Goal: Find contact information: Find contact information

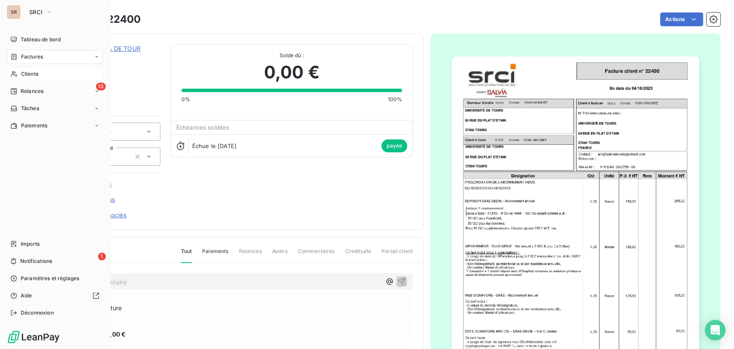
drag, startPoint x: 26, startPoint y: 76, endPoint x: 49, endPoint y: 75, distance: 23.7
click at [28, 78] on div "Clients" at bounding box center [55, 74] width 96 height 14
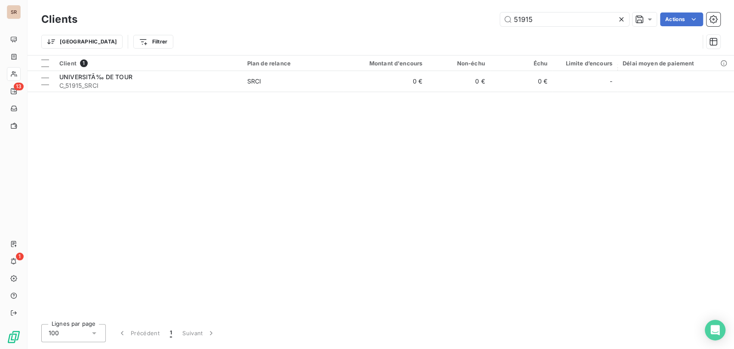
drag, startPoint x: 539, startPoint y: 18, endPoint x: 489, endPoint y: 17, distance: 49.4
click at [490, 17] on div "51915 Actions" at bounding box center [404, 19] width 632 height 14
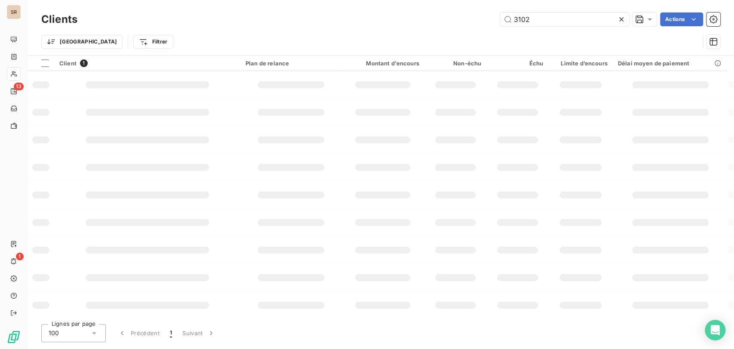
type input "3102"
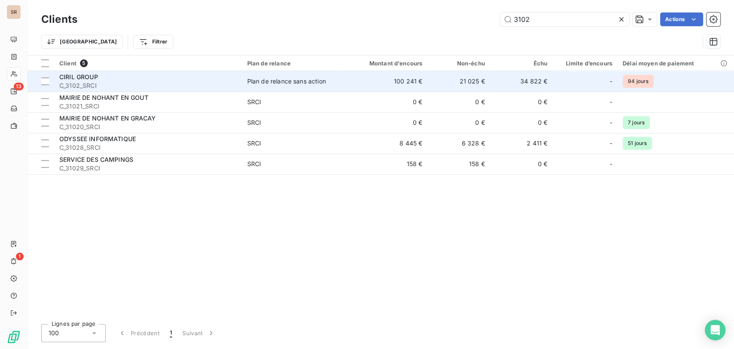
click at [64, 73] on span "CIRIL GROUP" at bounding box center [78, 76] width 39 height 7
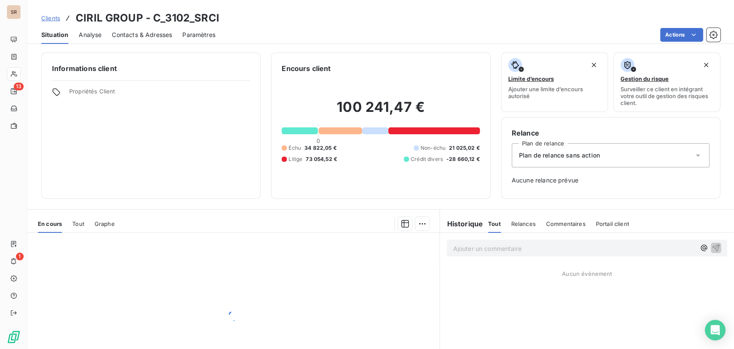
click at [137, 30] on div "Contacts & Adresses" at bounding box center [142, 35] width 60 height 18
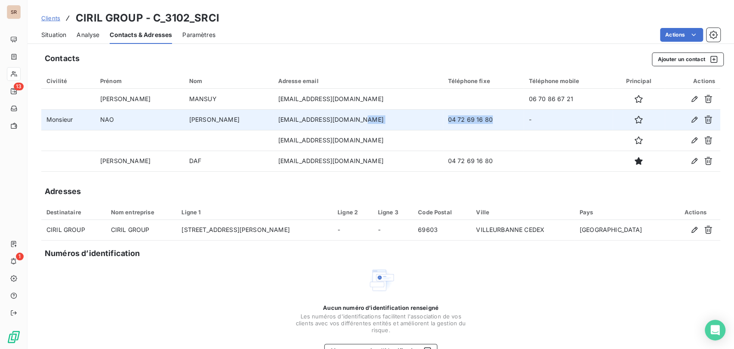
drag, startPoint x: 447, startPoint y: 120, endPoint x: 378, endPoint y: 120, distance: 68.8
click at [378, 120] on tr "Monsieur NAO GUILBEAU nguilbeau@cirilgroup.com 04 72 69 16 80 -" at bounding box center [380, 119] width 679 height 21
copy tr "04 72 69 16 80"
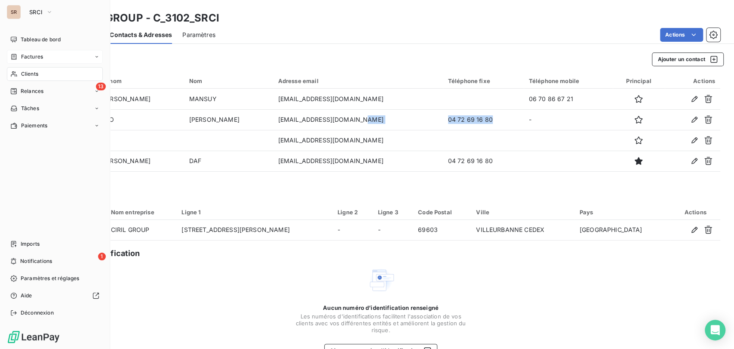
click at [17, 53] on div "Factures" at bounding box center [26, 57] width 33 height 8
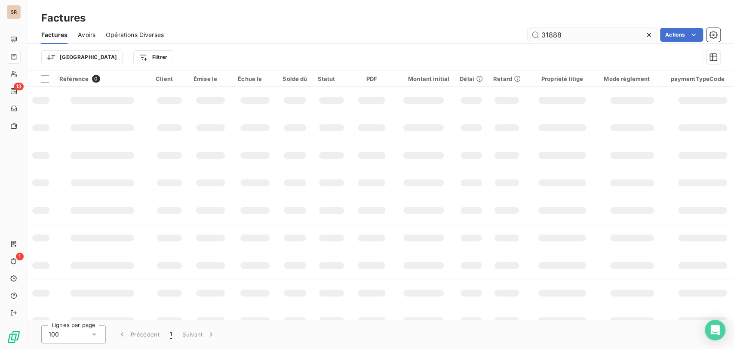
click at [565, 35] on input "31888" at bounding box center [591, 35] width 129 height 14
type input "31661"
click at [570, 34] on input "31661" at bounding box center [591, 35] width 129 height 14
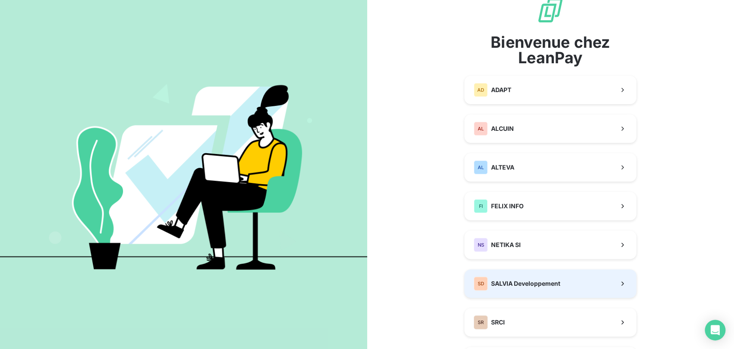
scroll to position [48, 0]
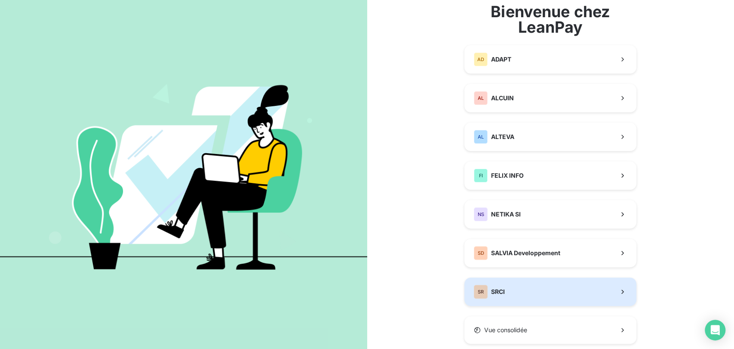
click at [495, 286] on div "SR SRCI" at bounding box center [489, 291] width 31 height 14
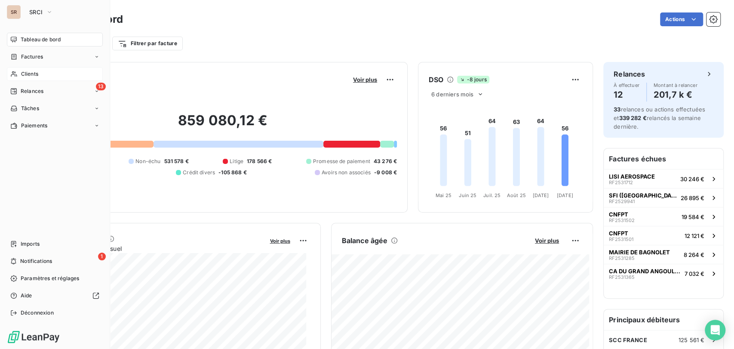
click at [24, 73] on span "Clients" at bounding box center [29, 74] width 17 height 8
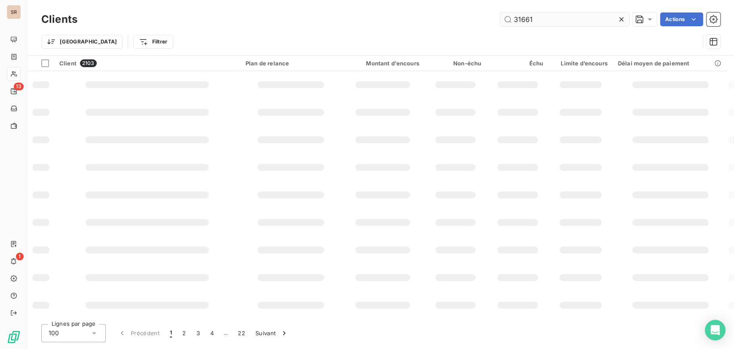
type input "31661"
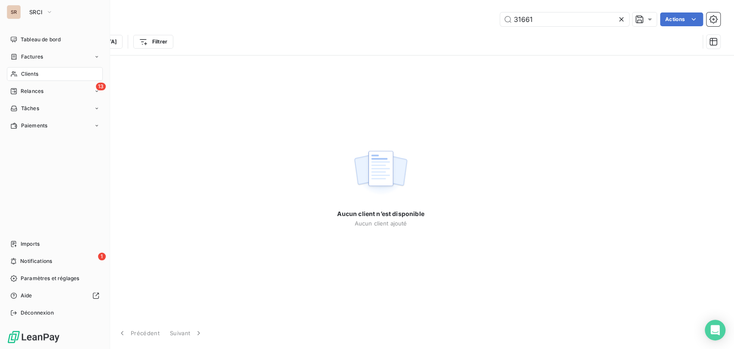
drag, startPoint x: 34, startPoint y: 58, endPoint x: 217, endPoint y: 32, distance: 184.1
click at [34, 58] on span "Factures" at bounding box center [32, 57] width 22 height 8
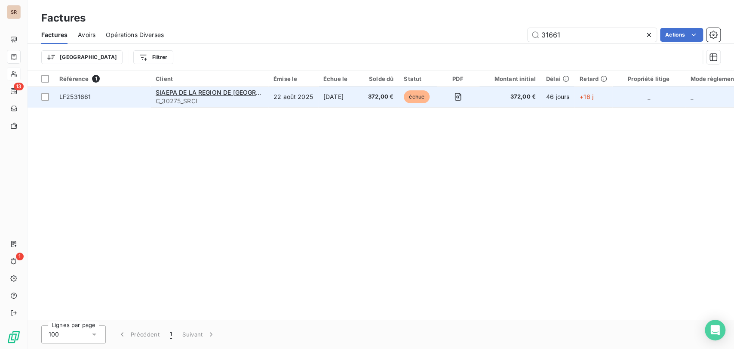
click at [72, 98] on span "LF2531661" at bounding box center [74, 96] width 31 height 7
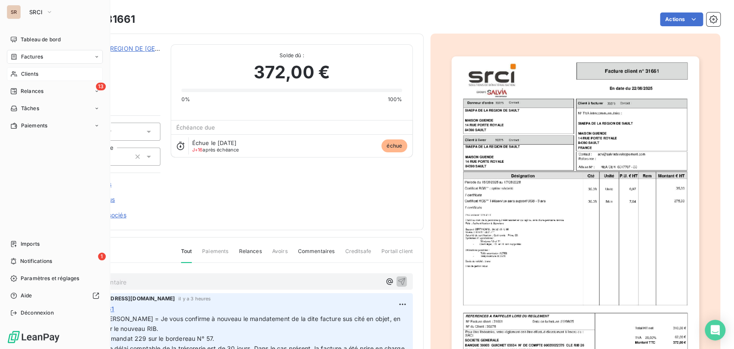
click at [31, 57] on span "Factures" at bounding box center [32, 57] width 22 height 8
click at [22, 53] on span "Factures" at bounding box center [32, 57] width 22 height 8
click at [38, 74] on span "Factures" at bounding box center [32, 74] width 22 height 8
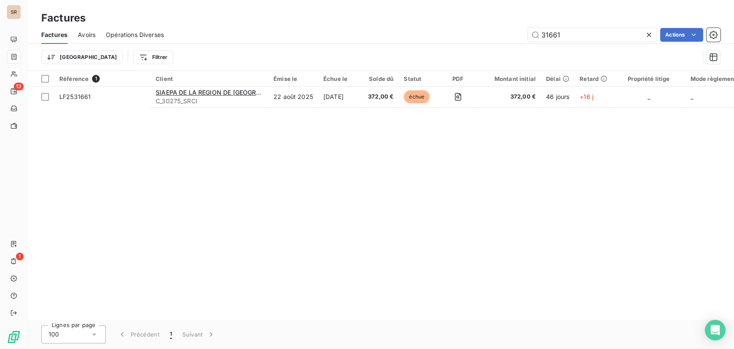
drag, startPoint x: 566, startPoint y: 34, endPoint x: 496, endPoint y: 35, distance: 70.5
click at [496, 35] on div "31661 Actions" at bounding box center [447, 35] width 546 height 14
type input "31490"
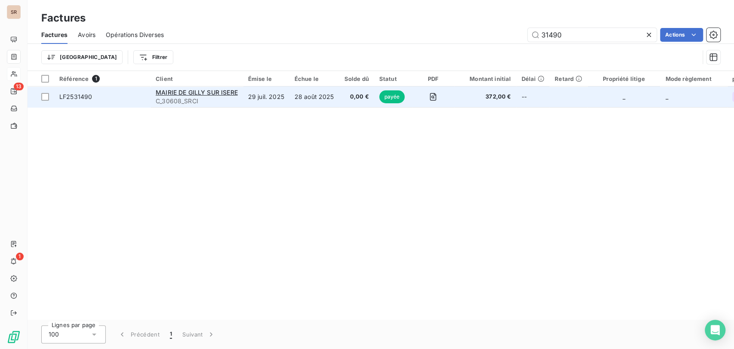
click at [77, 94] on span "LF2531490" at bounding box center [75, 96] width 33 height 7
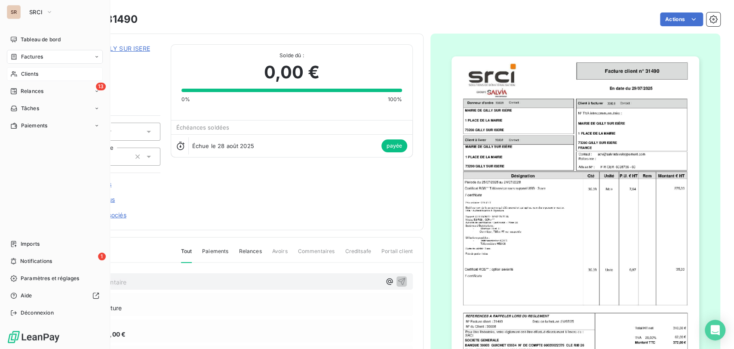
click at [21, 71] on span "Clients" at bounding box center [29, 74] width 17 height 8
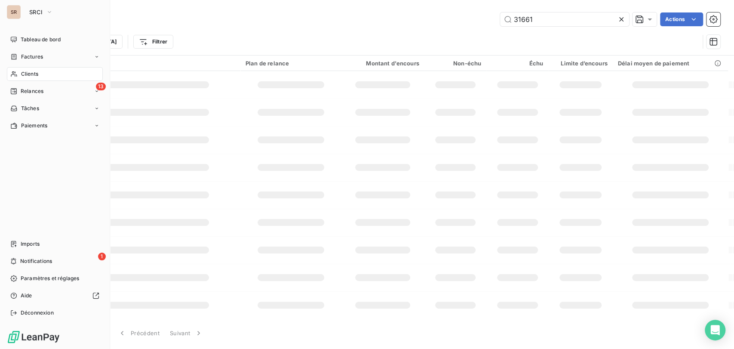
click at [22, 76] on span "Clients" at bounding box center [29, 74] width 17 height 8
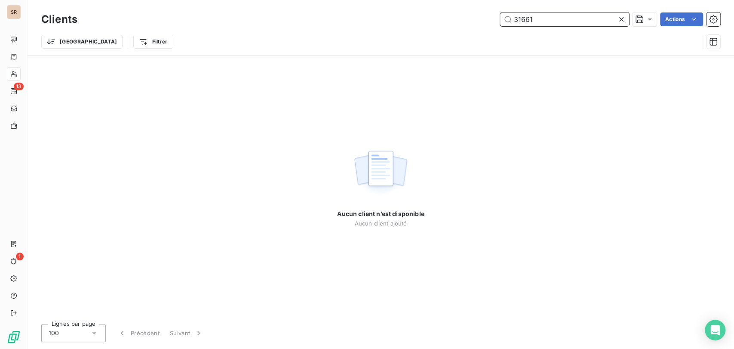
drag, startPoint x: 511, startPoint y: 26, endPoint x: 483, endPoint y: 31, distance: 28.3
click at [483, 34] on div "Clients 31661 Actions [GEOGRAPHIC_DATA] Filtrer" at bounding box center [380, 32] width 679 height 45
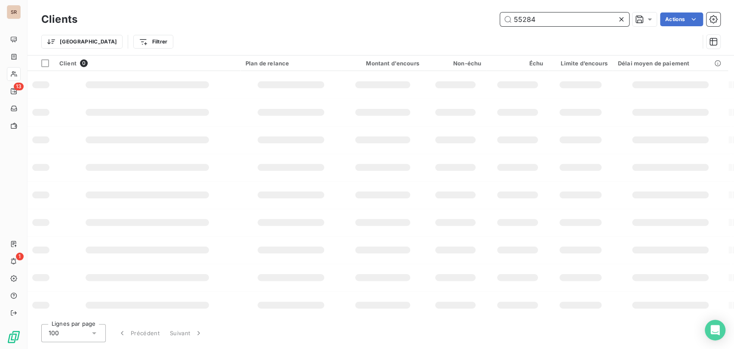
type input "55284"
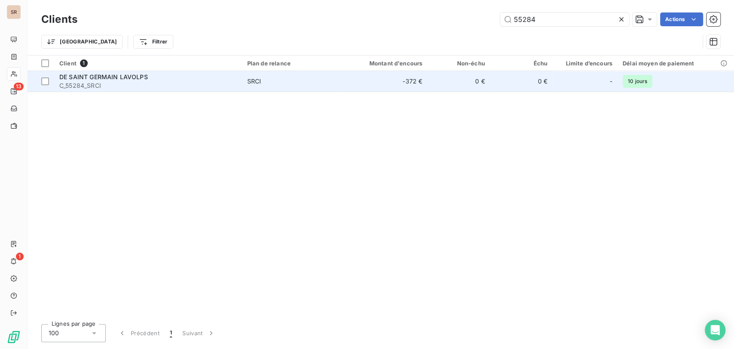
click at [75, 78] on span "DE SAINT GERMAIN LAVOLPS" at bounding box center [103, 76] width 89 height 7
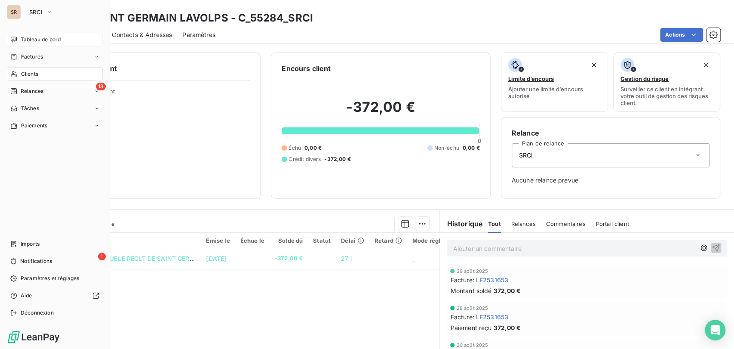
click at [30, 36] on span "Tableau de bord" at bounding box center [41, 40] width 40 height 8
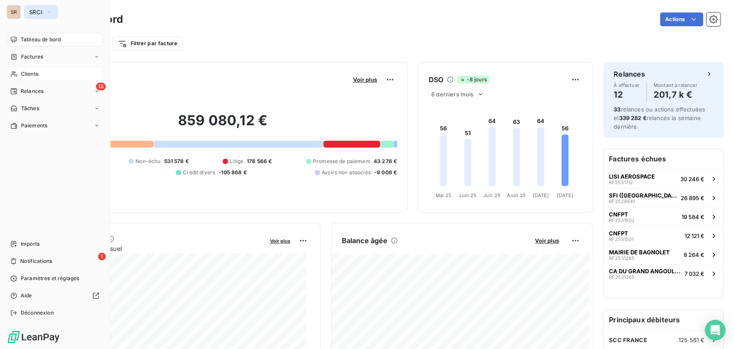
click at [47, 12] on icon "button" at bounding box center [49, 12] width 7 height 9
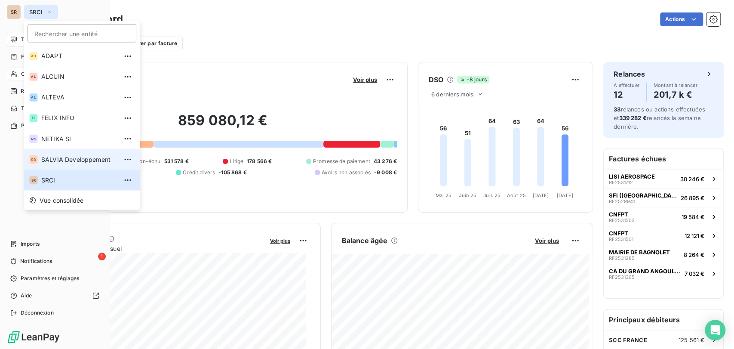
click at [43, 164] on li "SD SALVIA Developpement" at bounding box center [82, 159] width 116 height 21
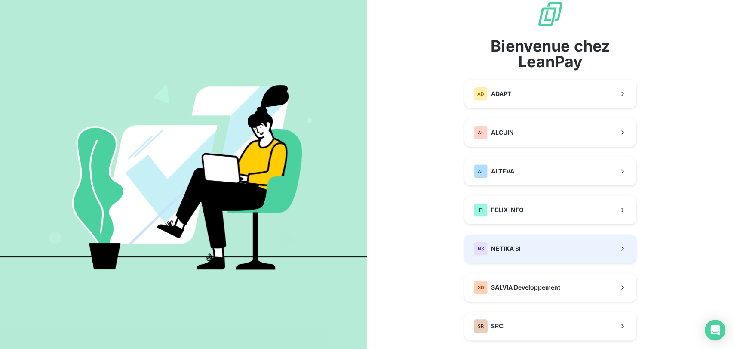
scroll to position [34, 0]
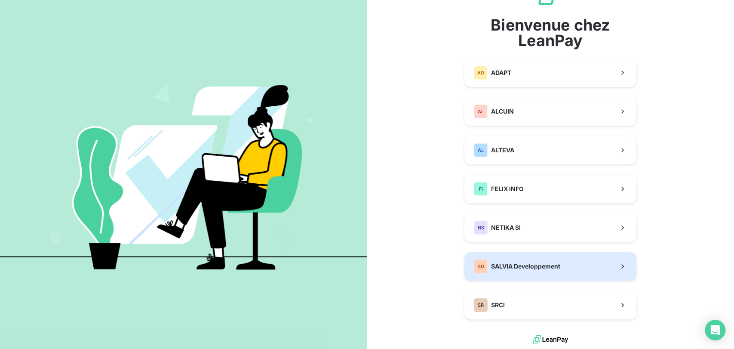
click at [511, 265] on span "SALVIA Developpement" at bounding box center [525, 266] width 69 height 9
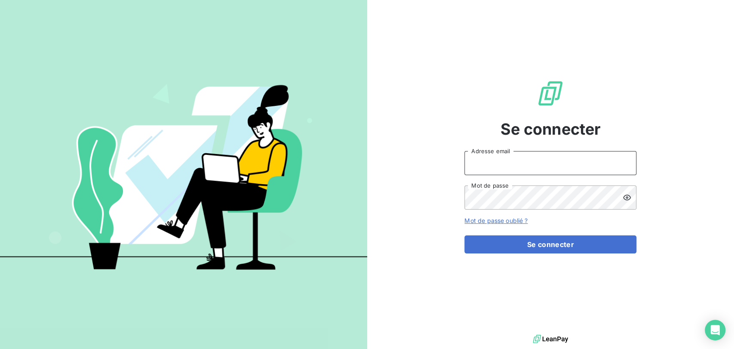
type input "s.bruchard@salviadeveloppement.com"
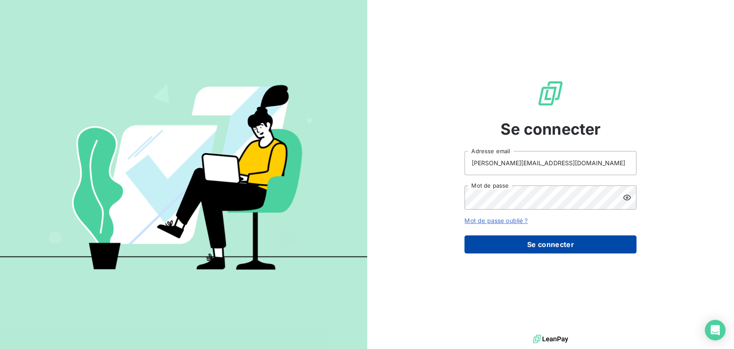
click at [520, 243] on button "Se connecter" at bounding box center [550, 244] width 172 height 18
click at [522, 245] on button "Se connecter" at bounding box center [550, 244] width 172 height 18
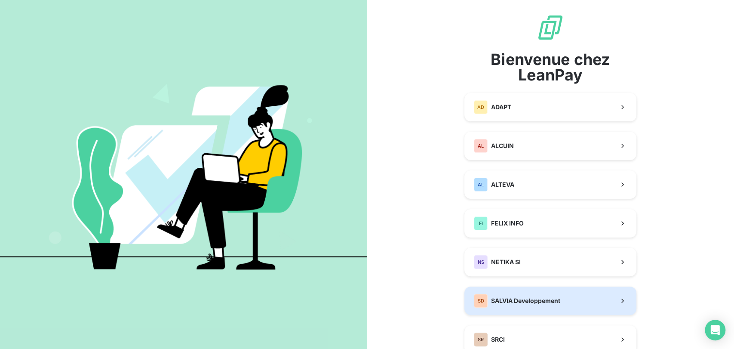
click at [523, 300] on span "SALVIA Developpement" at bounding box center [525, 300] width 69 height 9
